Goal: Information Seeking & Learning: Learn about a topic

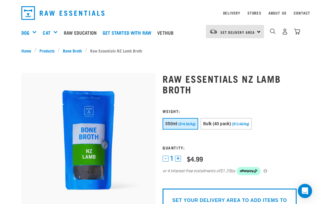
scroll to position [16, 0]
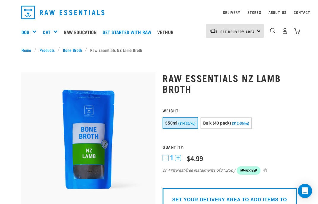
click at [0, 0] on div "Bones" at bounding box center [0, 0] width 0 height 0
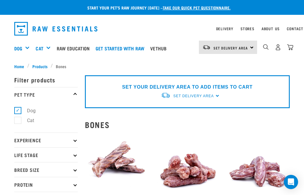
click at [36, 65] on span "Products" at bounding box center [39, 66] width 15 height 6
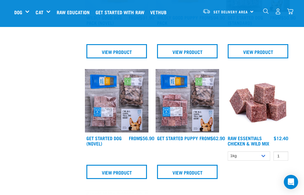
scroll to position [363, 0]
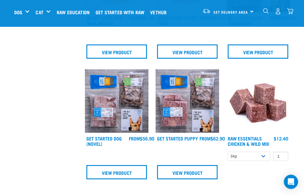
click at [102, 140] on link "Get Started Dog (Novel)" at bounding box center [103, 142] width 35 height 8
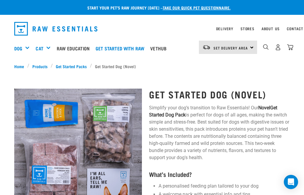
click at [39, 67] on link "Products" at bounding box center [39, 66] width 21 height 6
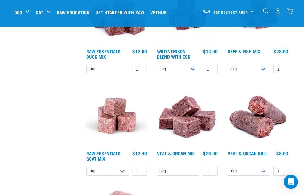
scroll to position [799, 0]
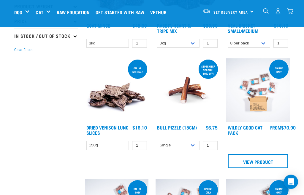
click at [268, 10] on img "dropdown navigation" at bounding box center [266, 11] width 6 height 6
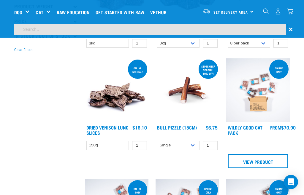
click at [64, 31] on input "search" at bounding box center [150, 29] width 272 height 11
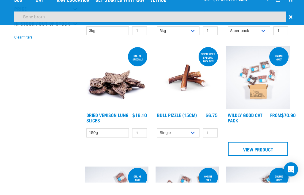
type input "Bone broth"
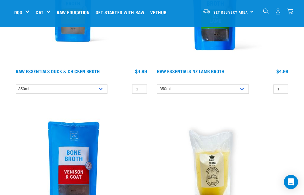
scroll to position [165, 0]
